Goal: Task Accomplishment & Management: Manage account settings

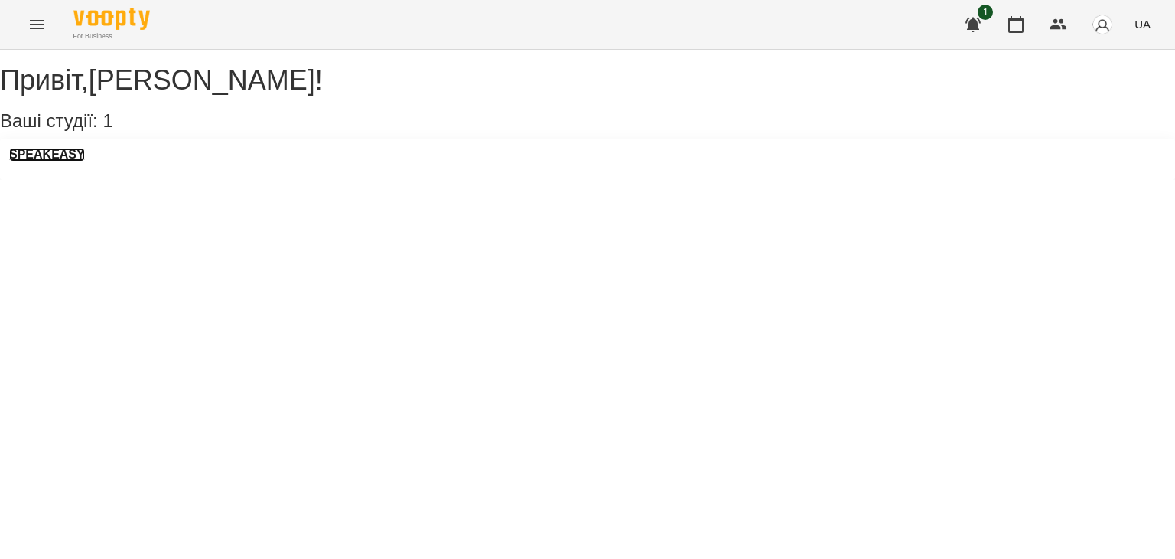
click at [77, 161] on h3 "SPEAKEASY" at bounding box center [47, 155] width 76 height 14
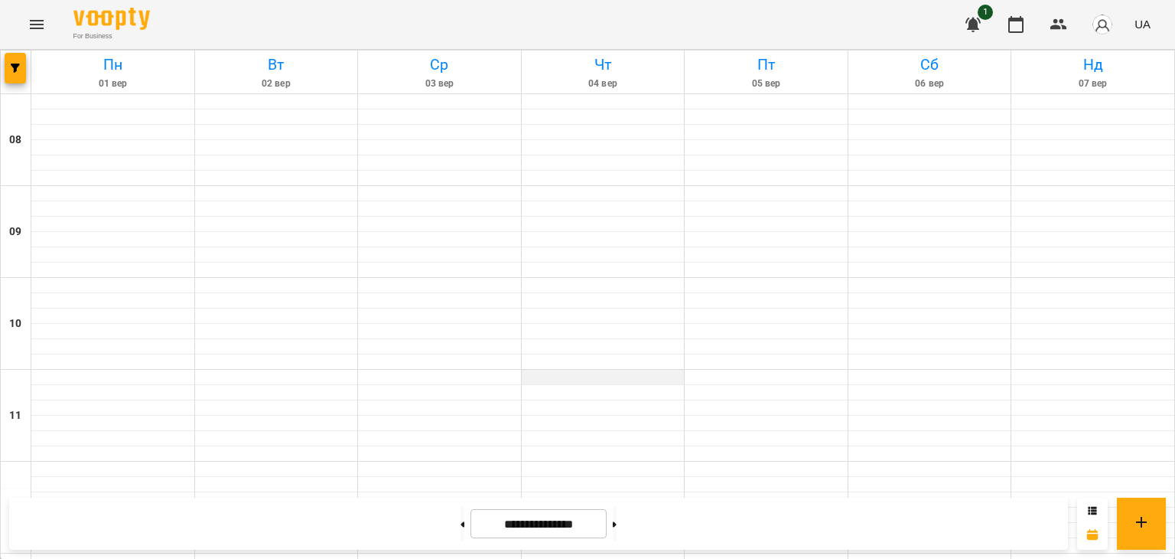
scroll to position [982, 0]
click at [617, 519] on button at bounding box center [615, 523] width 4 height 34
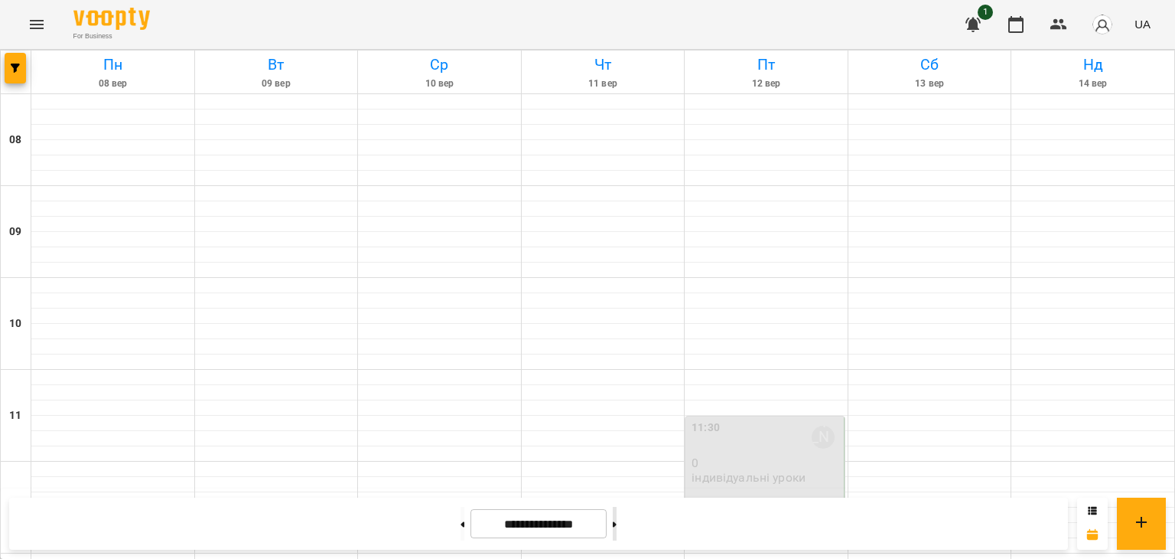
click at [617, 519] on button at bounding box center [615, 523] width 4 height 34
type input "**********"
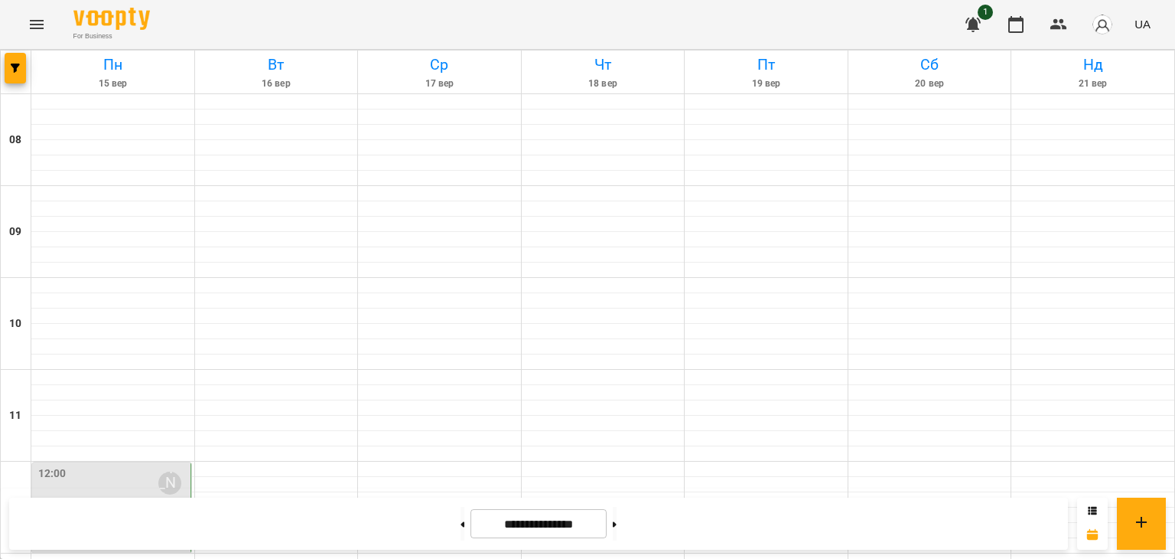
scroll to position [290, 0]
click at [60, 516] on p "індивідуальні уроки" at bounding box center [95, 522] width 114 height 13
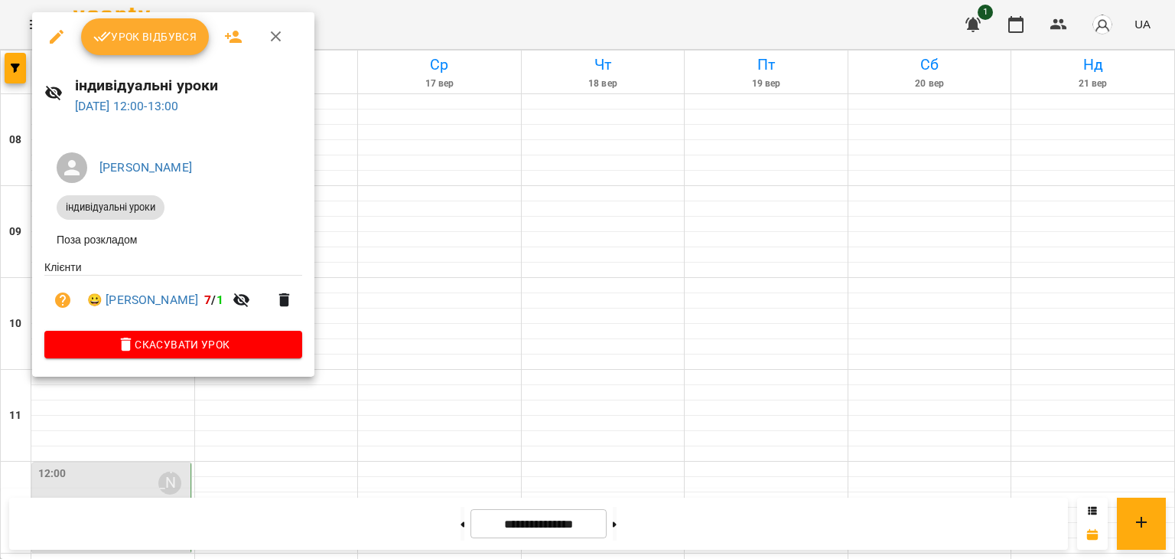
click at [138, 44] on span "Урок відбувся" at bounding box center [145, 37] width 104 height 18
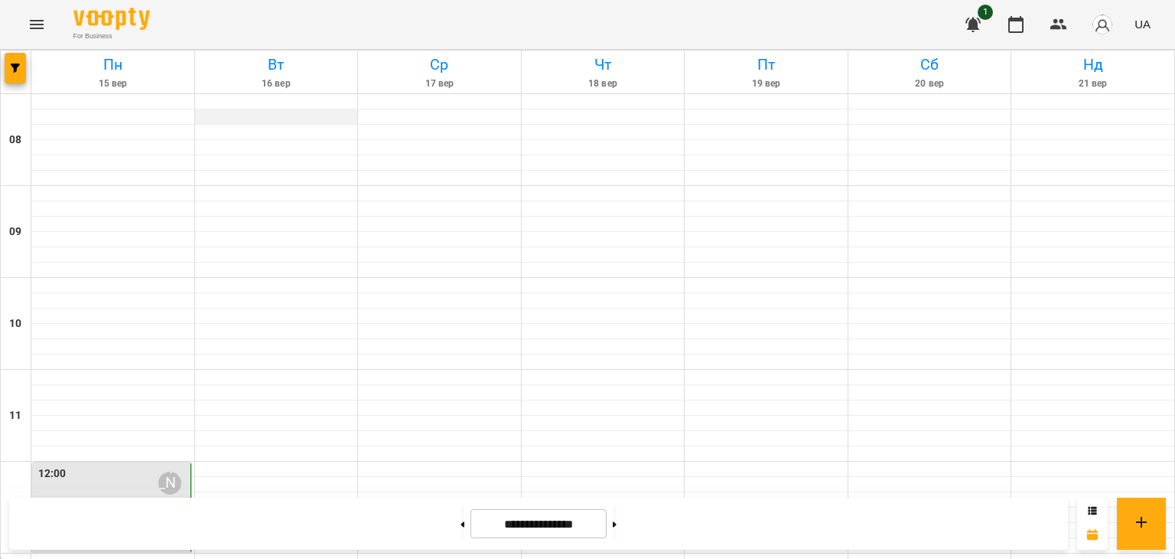
scroll to position [851, 0]
